Goal: Task Accomplishment & Management: Manage account settings

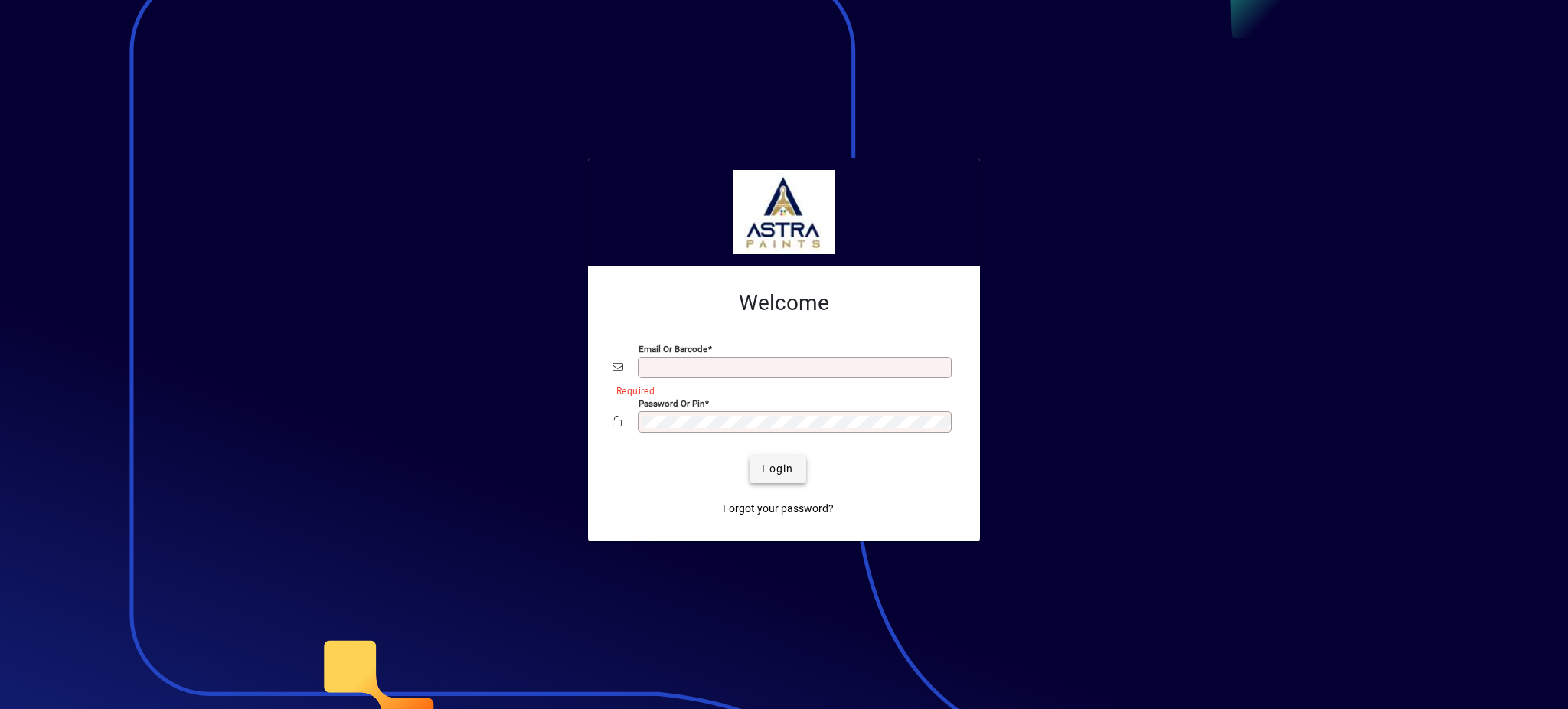
type input "**********"
click at [773, 471] on span "Login" at bounding box center [777, 469] width 31 height 16
